Goal: Information Seeking & Learning: Learn about a topic

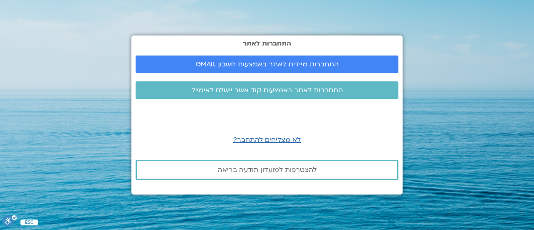
click at [64, 95] on section "התחברות לאתר התחברות מיידית לאתר באמצעות חשבון GMAIL התחברות לאתר באמצעות קוד א…" at bounding box center [267, 115] width 534 height 230
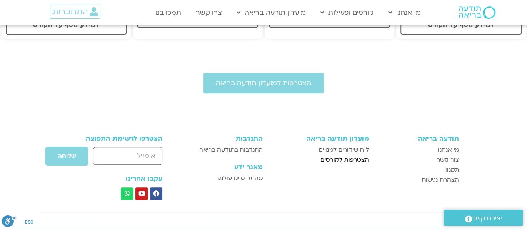
scroll to position [362, 0]
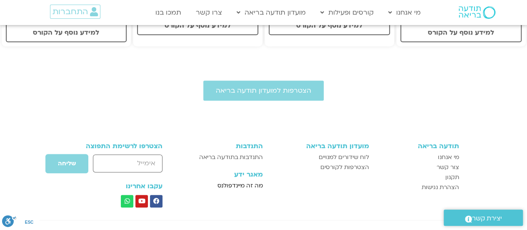
click at [238, 181] on span "מה זה מיינדפולנס" at bounding box center [240, 186] width 45 height 10
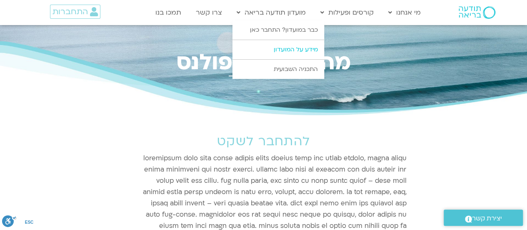
click at [273, 48] on link "מידע על המועדון" at bounding box center [279, 49] width 92 height 19
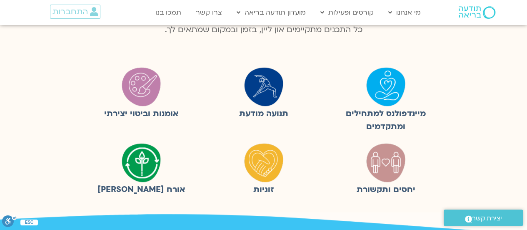
scroll to position [250, 0]
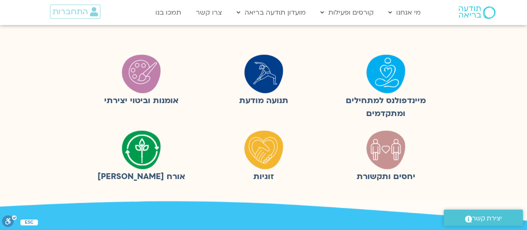
click at [384, 83] on img at bounding box center [386, 74] width 42 height 42
click at [391, 81] on img at bounding box center [386, 74] width 42 height 42
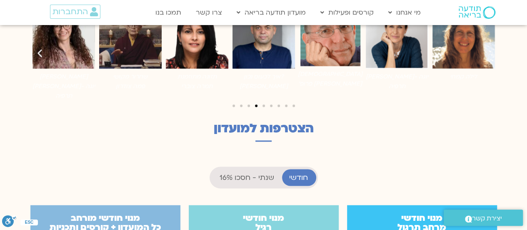
scroll to position [709, 0]
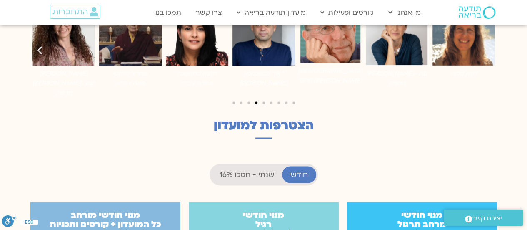
click at [296, 170] on span "חודשי" at bounding box center [298, 174] width 19 height 8
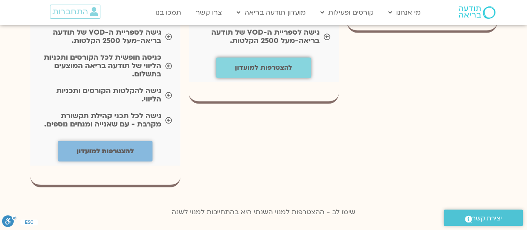
scroll to position [1084, 0]
